Goal: Task Accomplishment & Management: Use online tool/utility

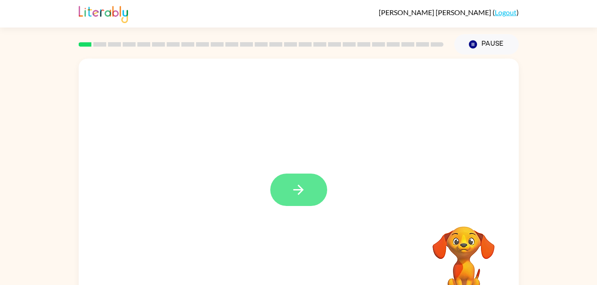
click at [300, 190] on icon "button" at bounding box center [298, 190] width 10 height 10
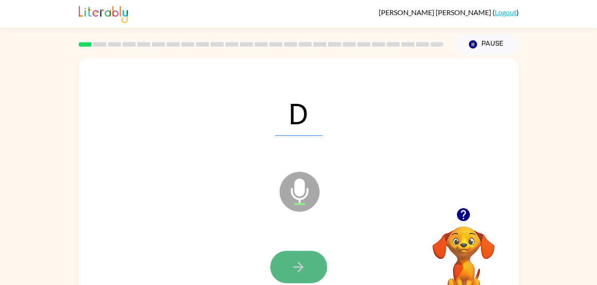
click at [290, 255] on button "button" at bounding box center [298, 267] width 57 height 32
click at [299, 267] on icon "button" at bounding box center [298, 267] width 10 height 10
click at [298, 267] on icon "button" at bounding box center [298, 267] width 10 height 10
click at [291, 265] on icon "button" at bounding box center [299, 267] width 16 height 16
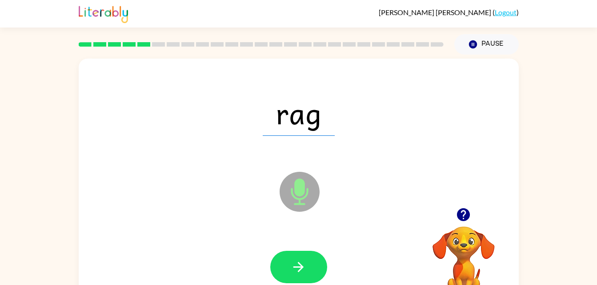
click at [291, 265] on icon "button" at bounding box center [299, 267] width 16 height 16
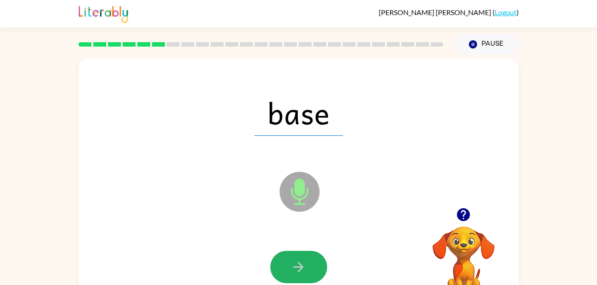
click at [291, 265] on icon "button" at bounding box center [299, 267] width 16 height 16
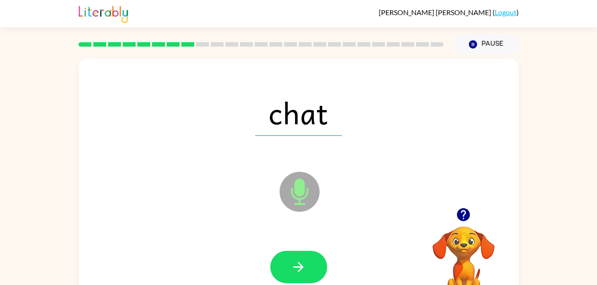
click at [291, 265] on icon "button" at bounding box center [299, 267] width 16 height 16
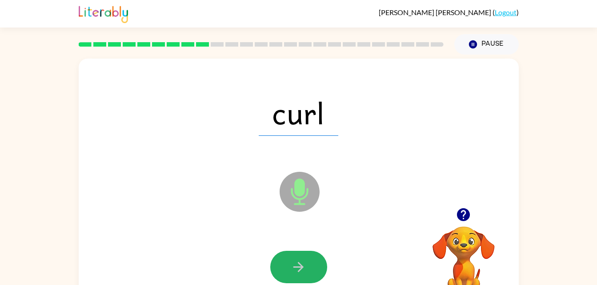
click at [291, 265] on icon "button" at bounding box center [299, 267] width 16 height 16
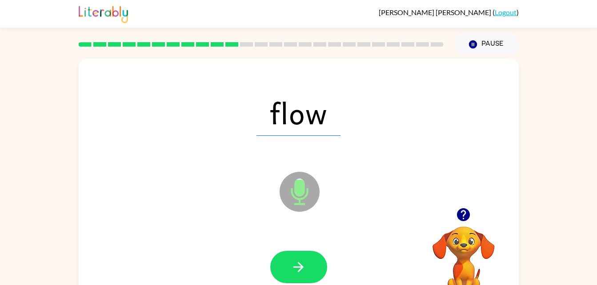
click at [291, 265] on icon "button" at bounding box center [299, 267] width 16 height 16
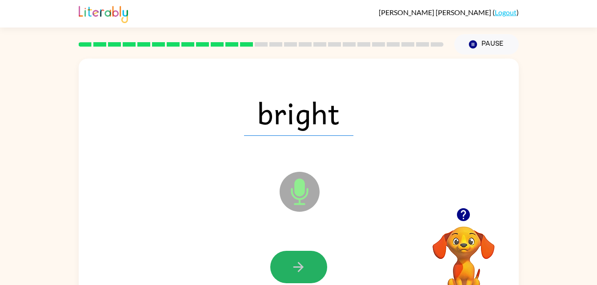
click at [291, 265] on icon "button" at bounding box center [299, 267] width 16 height 16
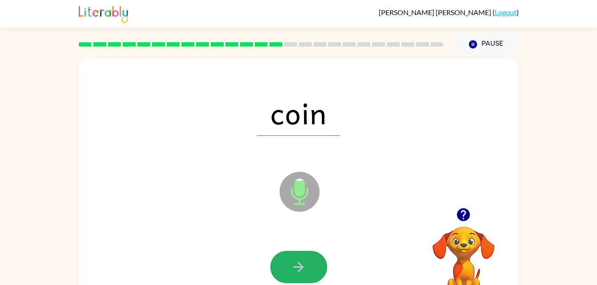
click at [291, 265] on icon "button" at bounding box center [299, 267] width 16 height 16
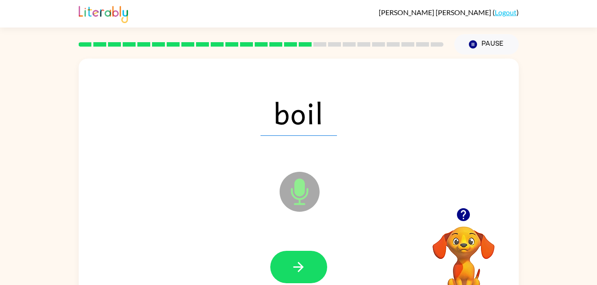
click at [291, 265] on icon "button" at bounding box center [299, 267] width 16 height 16
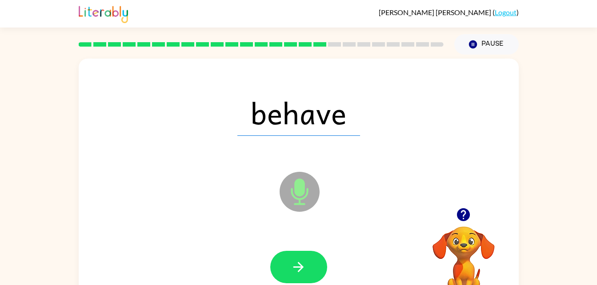
click at [291, 265] on icon "button" at bounding box center [299, 267] width 16 height 16
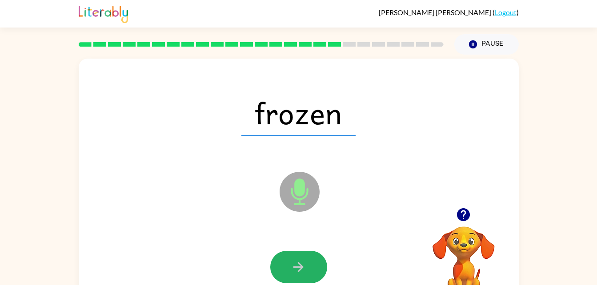
click at [291, 265] on icon "button" at bounding box center [299, 267] width 16 height 16
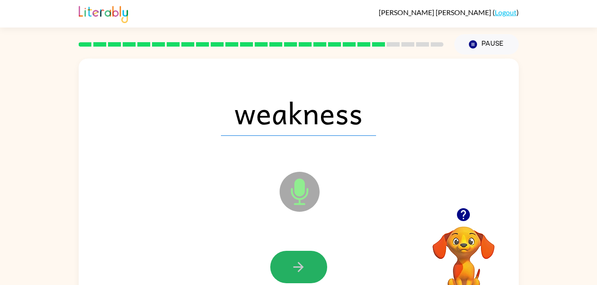
click at [291, 265] on icon "button" at bounding box center [299, 267] width 16 height 16
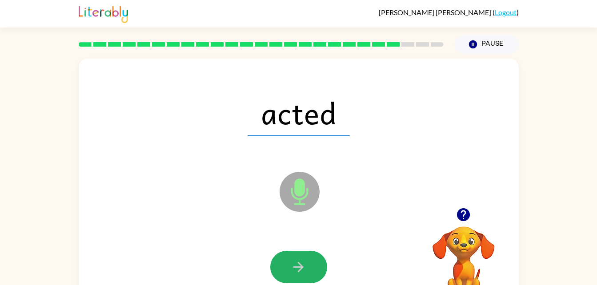
click at [291, 265] on icon "button" at bounding box center [299, 267] width 16 height 16
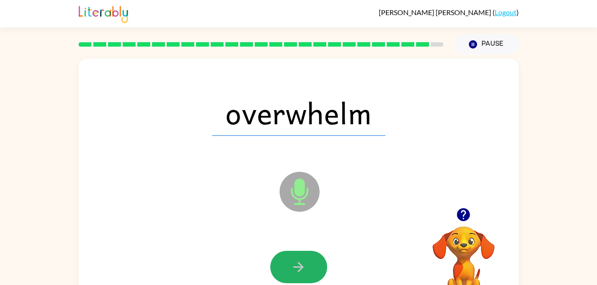
click at [291, 265] on icon "button" at bounding box center [299, 267] width 16 height 16
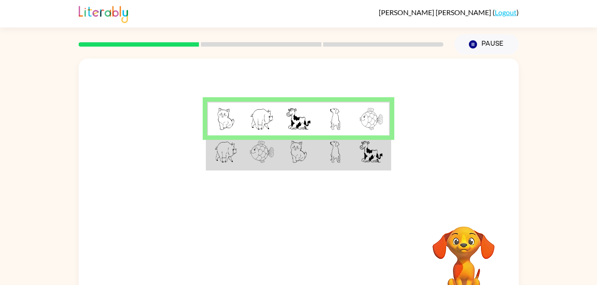
click at [331, 153] on img at bounding box center [335, 152] width 11 height 22
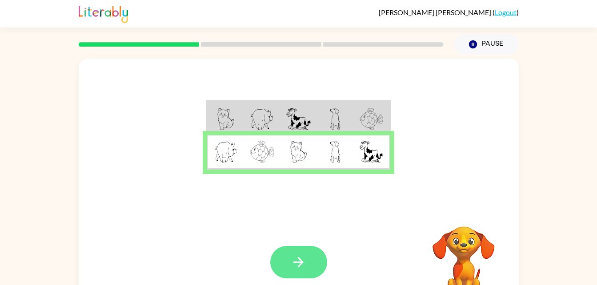
click at [300, 259] on icon "button" at bounding box center [299, 263] width 16 height 16
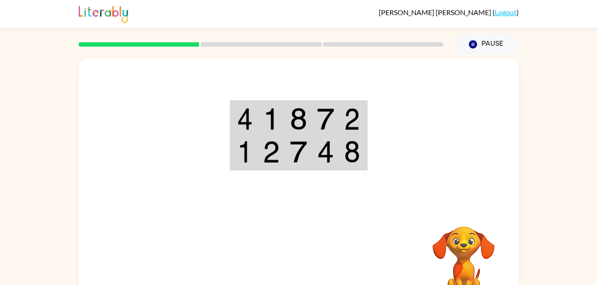
click at [255, 113] on td at bounding box center [244, 119] width 27 height 34
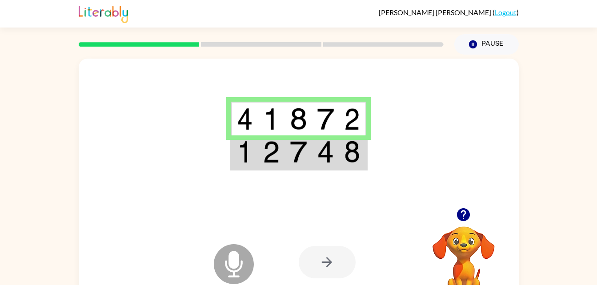
click at [242, 119] on img at bounding box center [245, 119] width 16 height 22
click at [268, 140] on td at bounding box center [271, 153] width 27 height 34
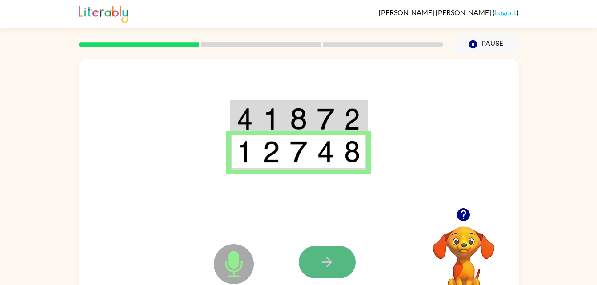
click at [326, 263] on icon "button" at bounding box center [327, 262] width 10 height 10
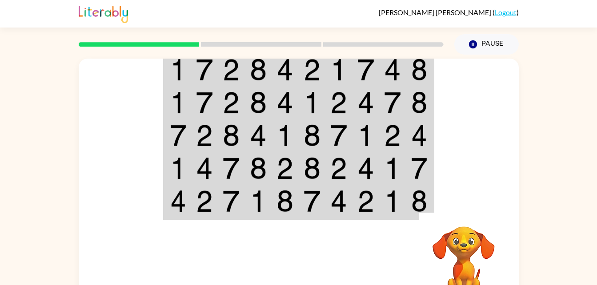
click at [174, 72] on img at bounding box center [178, 70] width 16 height 22
click at [188, 68] on td at bounding box center [177, 69] width 27 height 34
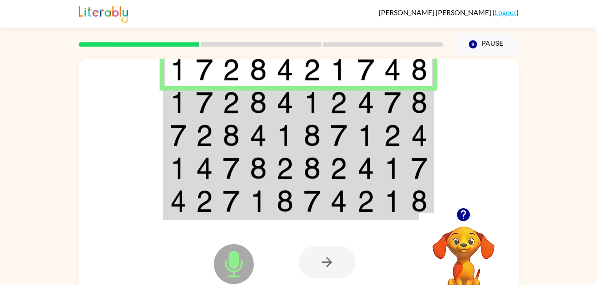
click at [172, 71] on img at bounding box center [178, 70] width 16 height 22
click at [181, 96] on img at bounding box center [178, 103] width 16 height 22
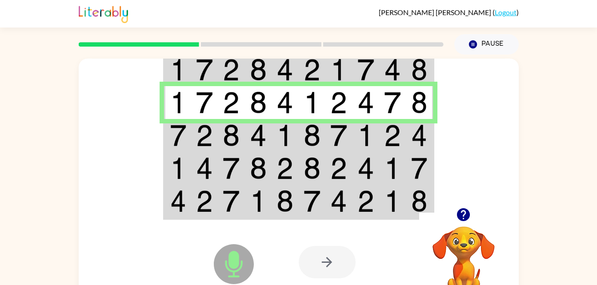
click at [171, 133] on img at bounding box center [178, 135] width 16 height 22
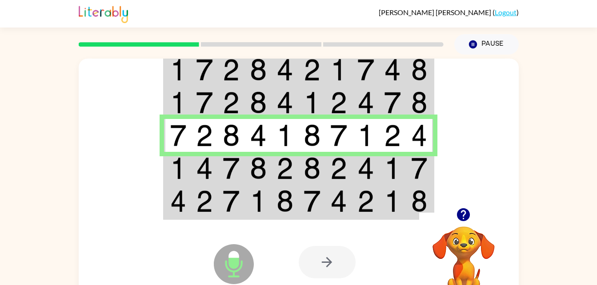
click at [175, 171] on img at bounding box center [178, 168] width 16 height 22
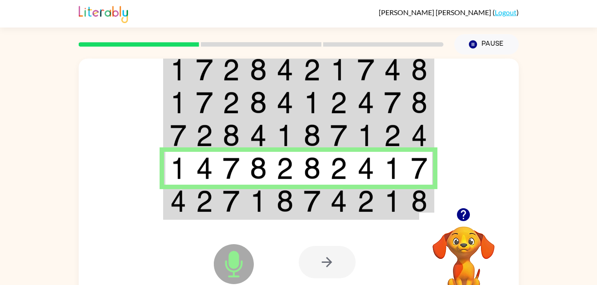
click at [168, 201] on td at bounding box center [177, 202] width 27 height 34
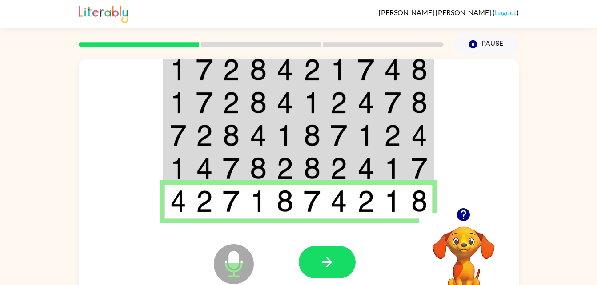
click at [168, 201] on td at bounding box center [177, 202] width 27 height 34
click at [318, 261] on button "button" at bounding box center [327, 262] width 57 height 32
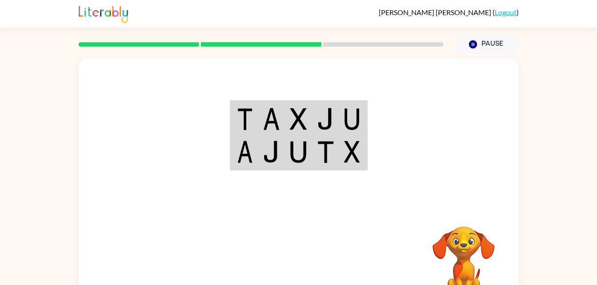
click at [252, 117] on img at bounding box center [245, 119] width 16 height 22
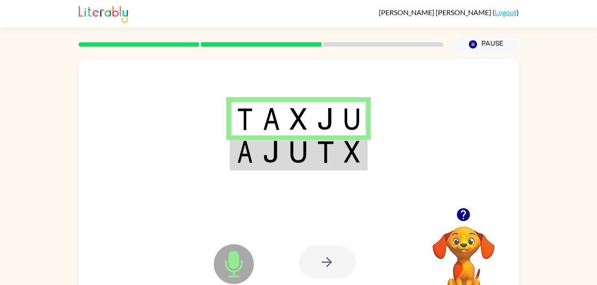
click at [245, 153] on img at bounding box center [245, 152] width 16 height 22
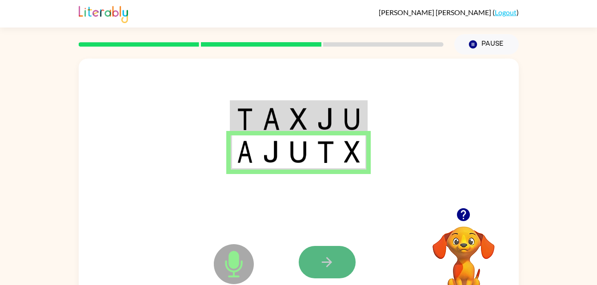
click at [333, 271] on button "button" at bounding box center [327, 262] width 57 height 32
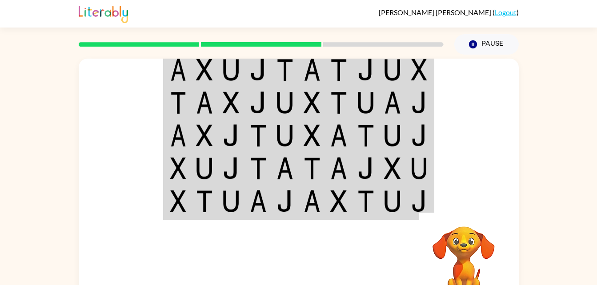
click at [226, 68] on img at bounding box center [231, 70] width 17 height 22
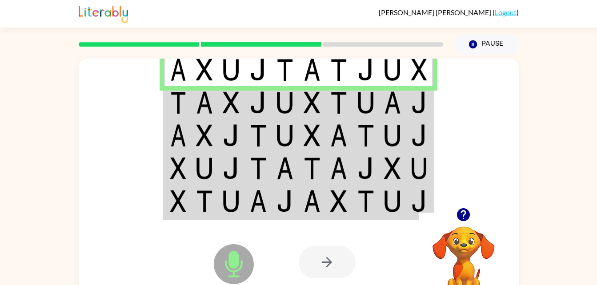
click at [219, 108] on td at bounding box center [231, 102] width 27 height 33
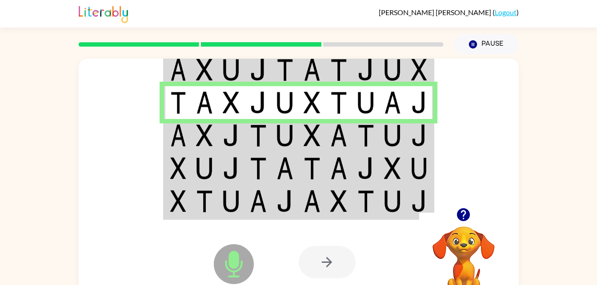
click at [213, 139] on td at bounding box center [204, 135] width 27 height 33
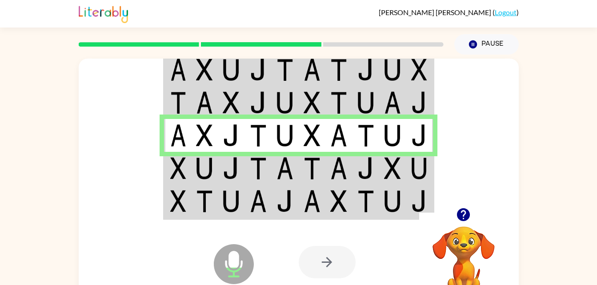
click at [195, 180] on td at bounding box center [204, 168] width 27 height 33
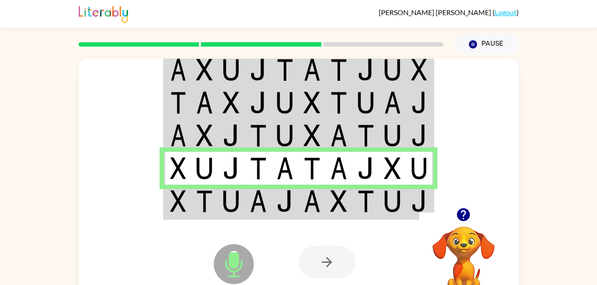
click at [194, 200] on td at bounding box center [204, 202] width 27 height 34
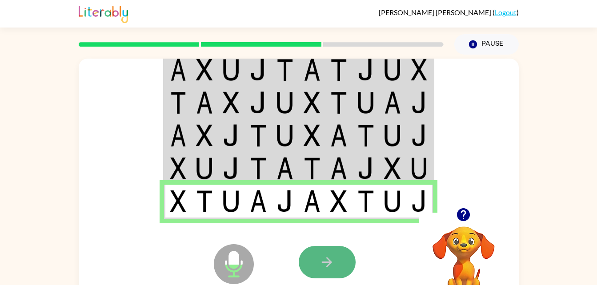
click at [322, 257] on icon "button" at bounding box center [327, 263] width 16 height 16
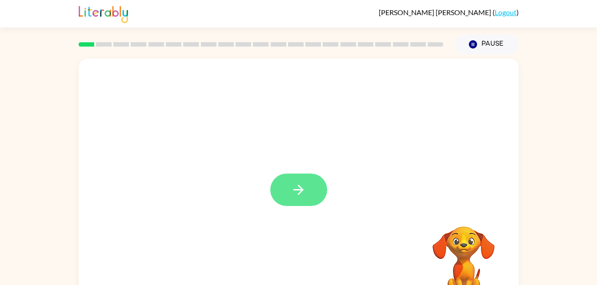
click at [300, 183] on icon "button" at bounding box center [299, 190] width 16 height 16
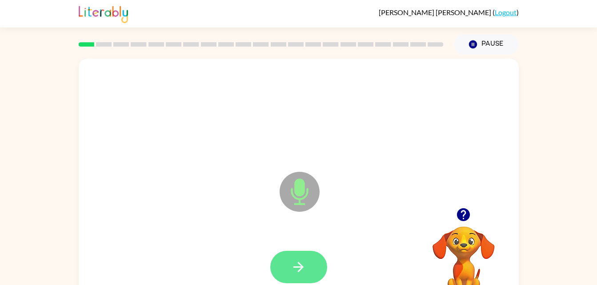
click at [291, 262] on icon "button" at bounding box center [299, 267] width 16 height 16
click at [306, 262] on button "button" at bounding box center [298, 267] width 57 height 32
click at [291, 264] on icon "button" at bounding box center [299, 267] width 16 height 16
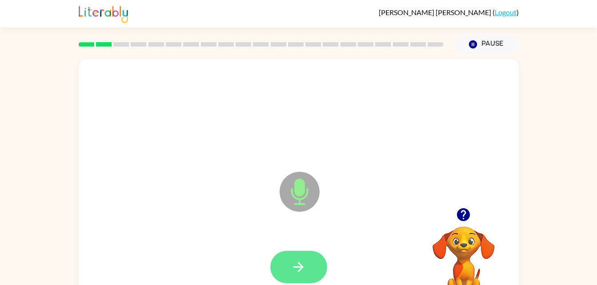
click at [289, 267] on button "button" at bounding box center [298, 267] width 57 height 32
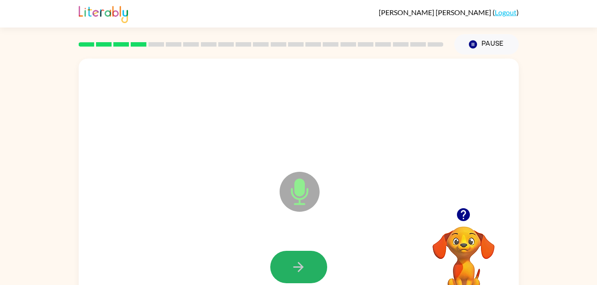
click at [289, 267] on button "button" at bounding box center [298, 267] width 57 height 32
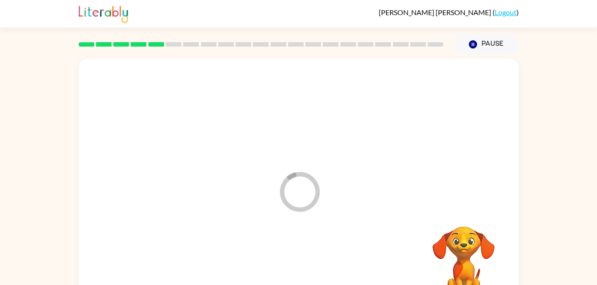
click at [289, 267] on div at bounding box center [299, 267] width 422 height 73
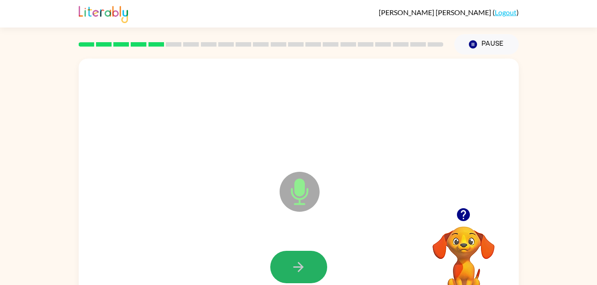
click at [289, 267] on button "button" at bounding box center [298, 267] width 57 height 32
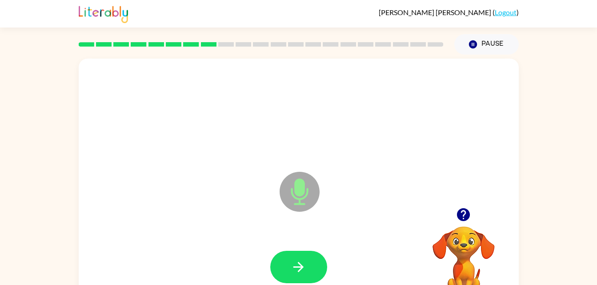
click at [289, 267] on button "button" at bounding box center [298, 267] width 57 height 32
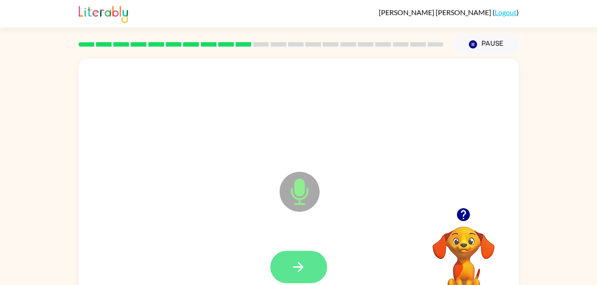
click at [285, 266] on button "button" at bounding box center [298, 267] width 57 height 32
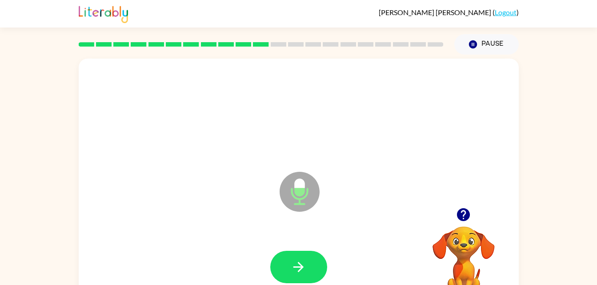
click at [285, 266] on button "button" at bounding box center [298, 267] width 57 height 32
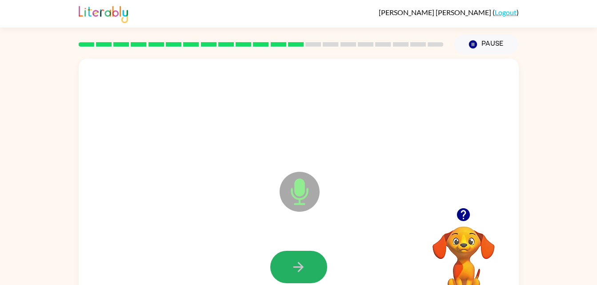
click at [285, 265] on button "button" at bounding box center [298, 267] width 57 height 32
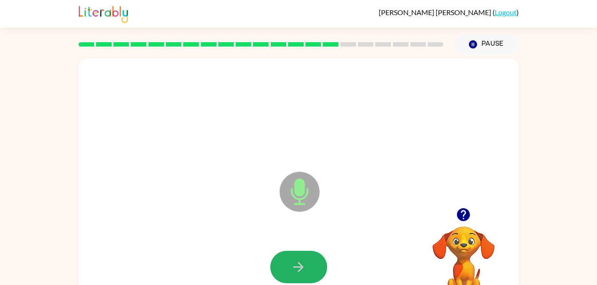
click at [285, 265] on button "button" at bounding box center [298, 267] width 57 height 32
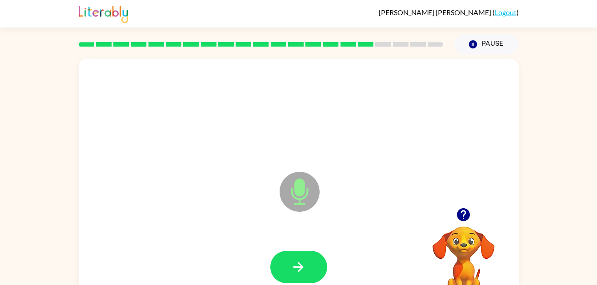
click at [285, 265] on button "button" at bounding box center [298, 267] width 57 height 32
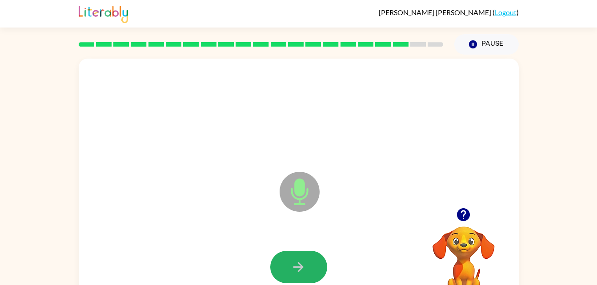
click at [285, 265] on button "button" at bounding box center [298, 267] width 57 height 32
